Goal: Find specific page/section: Find specific page/section

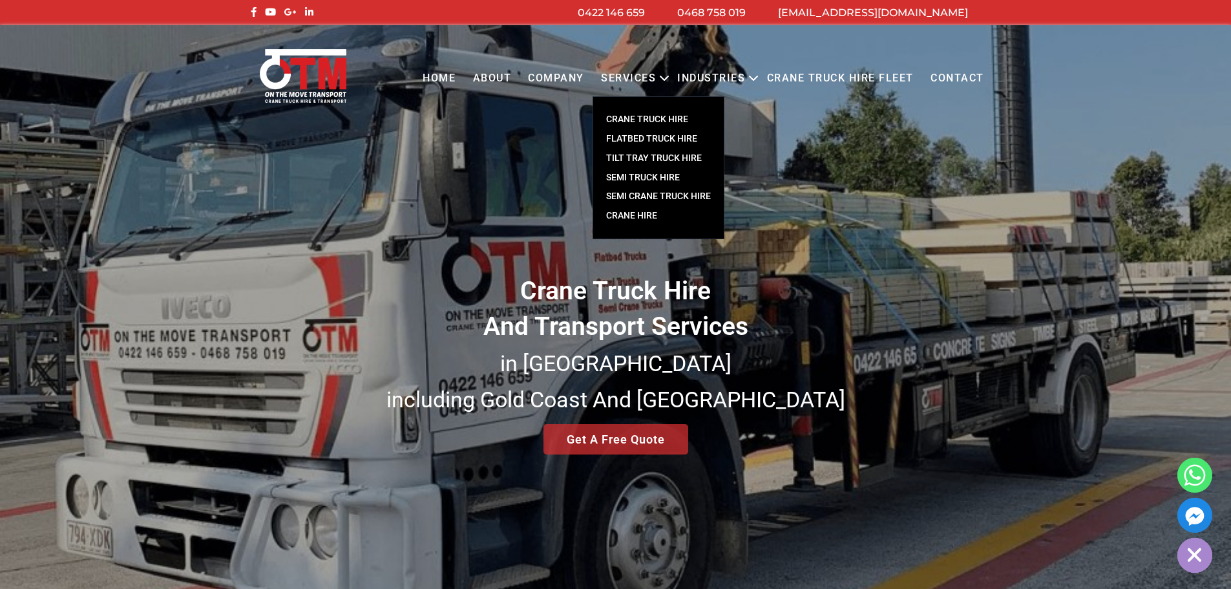
click at [648, 117] on link "CRANE TRUCK HIRE" at bounding box center [658, 119] width 131 height 19
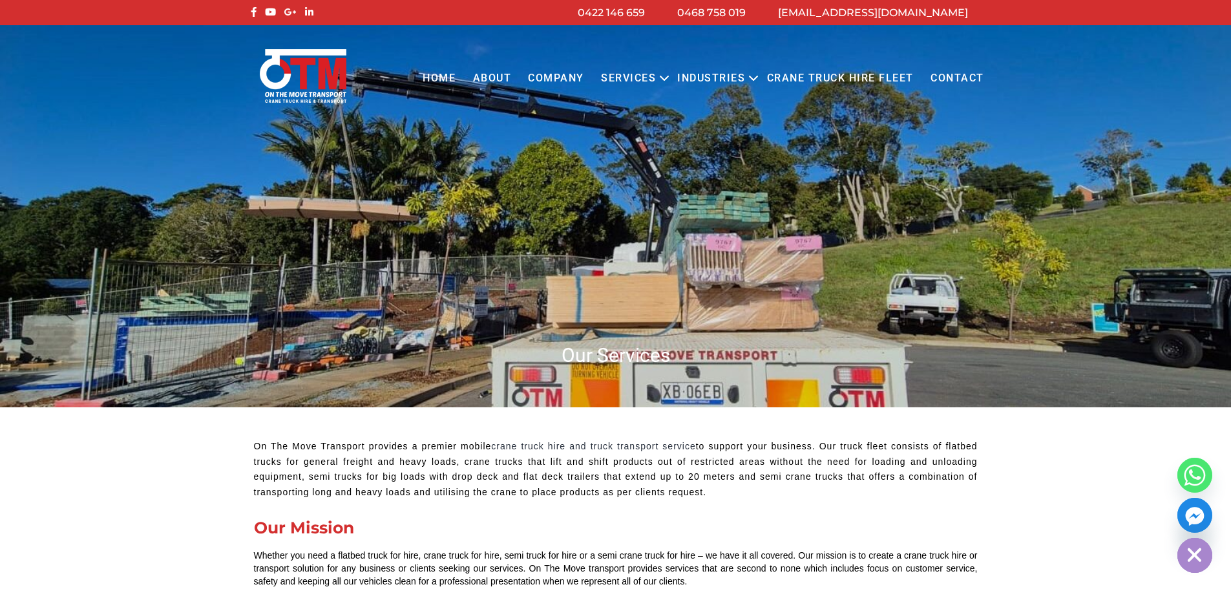
click at [822, 81] on link "Crane Truck Hire Fleet" at bounding box center [840, 79] width 164 height 36
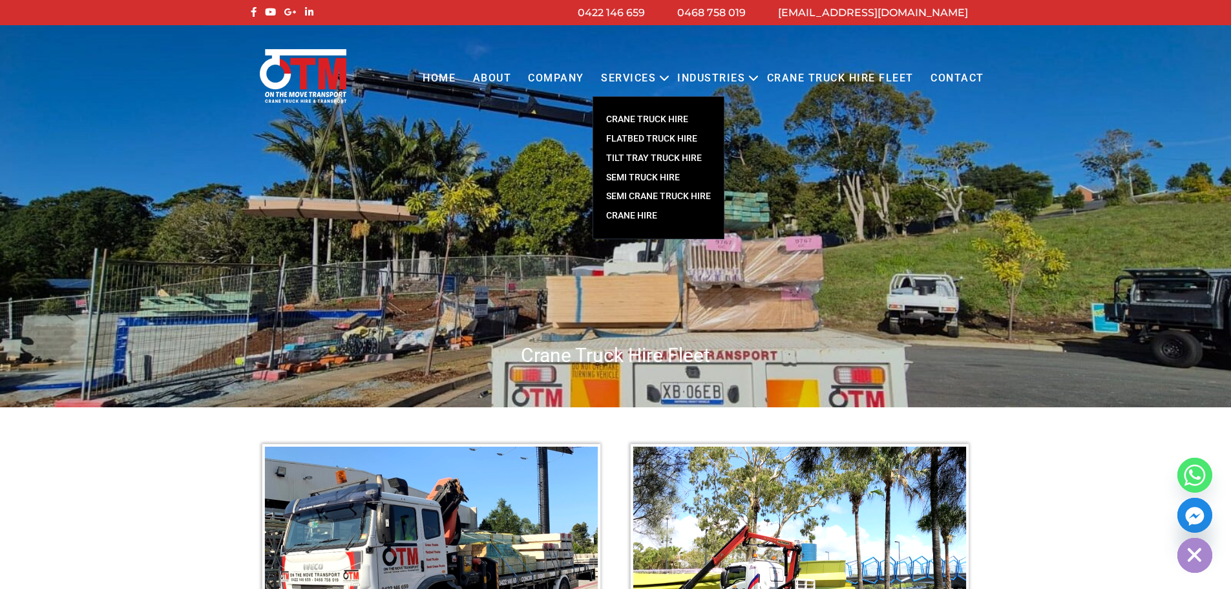
click at [625, 116] on link "CRANE TRUCK HIRE" at bounding box center [658, 119] width 131 height 19
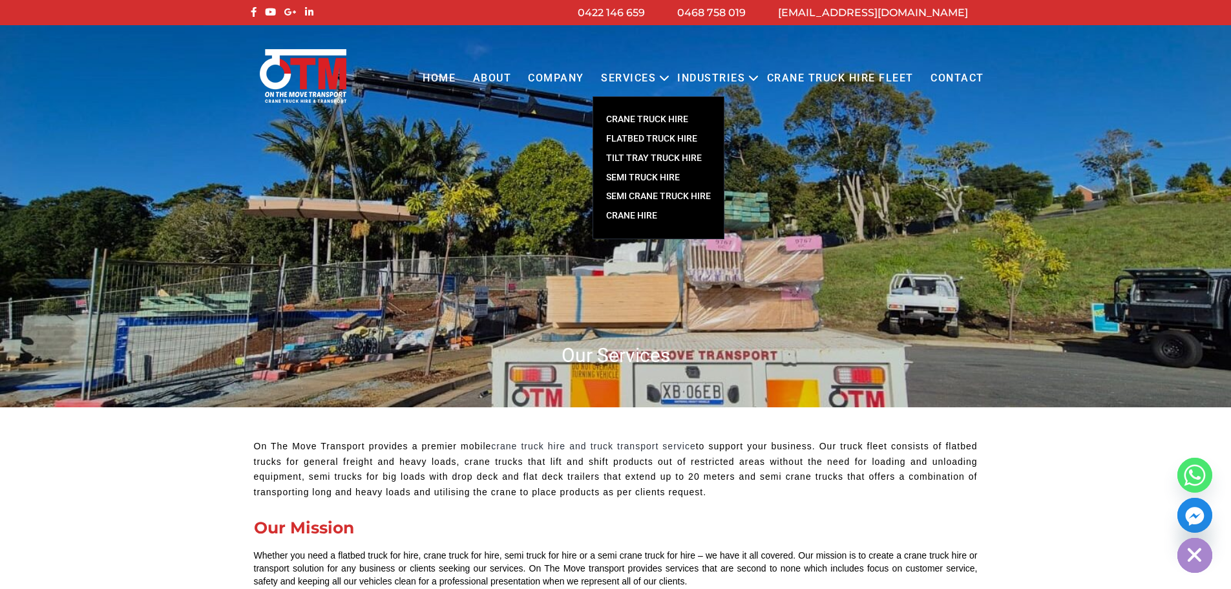
click at [646, 118] on link "CRANE TRUCK HIRE" at bounding box center [658, 119] width 131 height 19
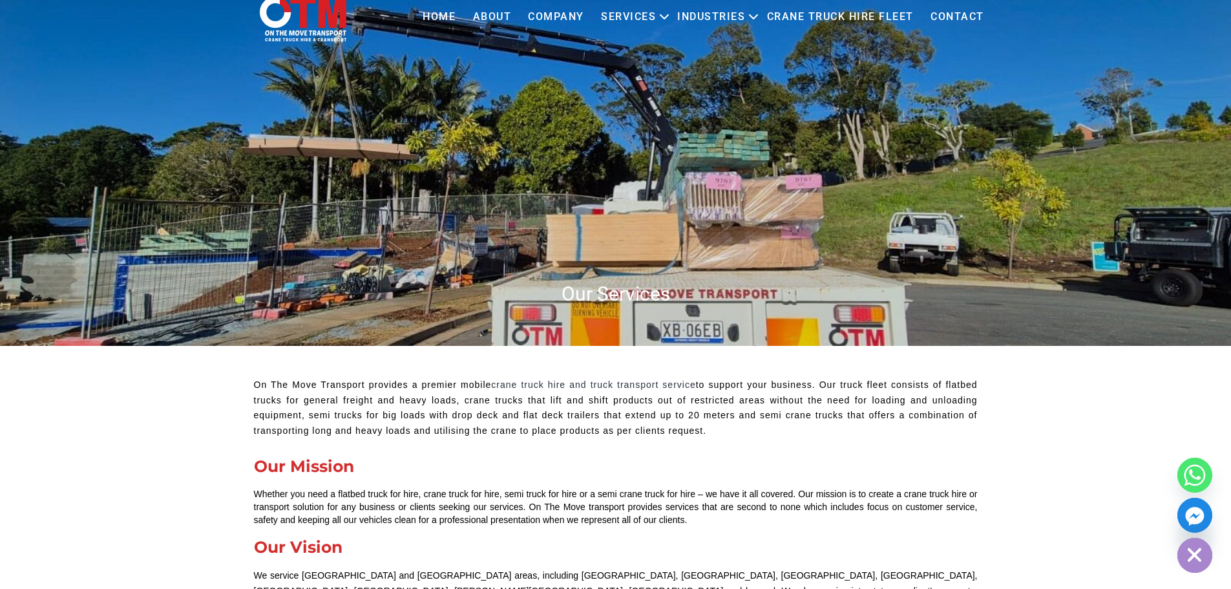
scroll to position [65, 0]
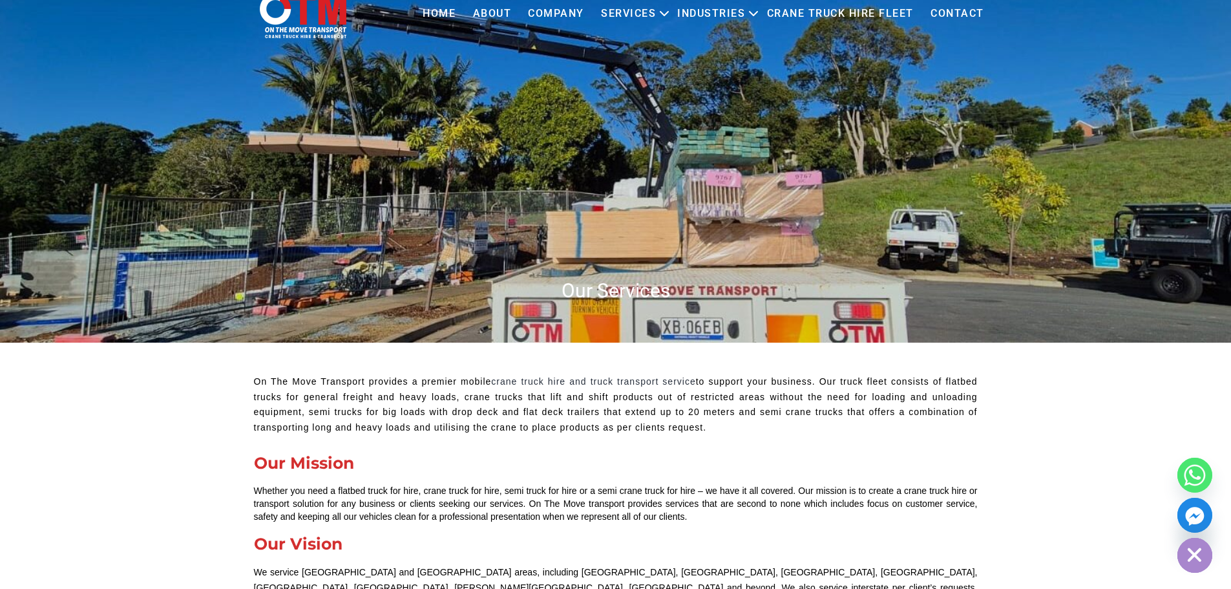
click at [966, 16] on link "Contact" at bounding box center [957, 14] width 70 height 36
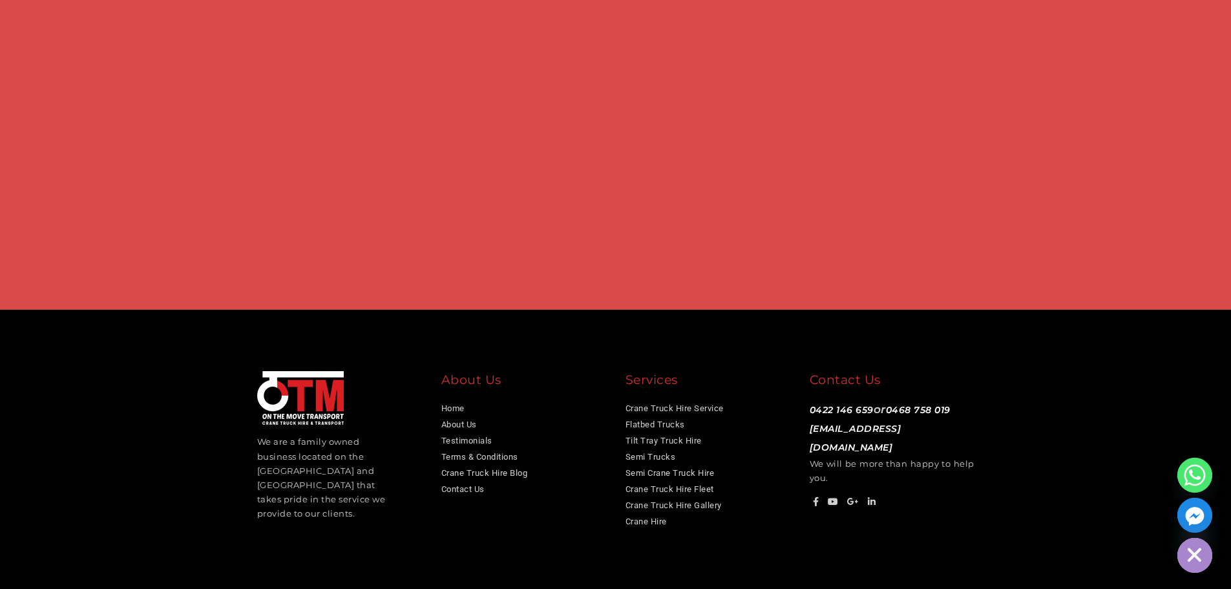
scroll to position [1001, 0]
